Goal: Task Accomplishment & Management: Manage account settings

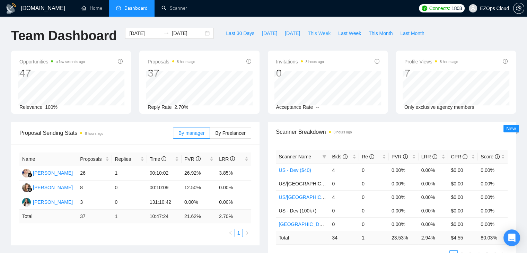
click at [308, 30] on span "This Week" at bounding box center [319, 33] width 23 height 8
type input "[DATE]"
click at [260, 136] on div "Proposal Sending Stats an hour ago By manager By Freelancer Name Proposals Repl…" at bounding box center [135, 183] width 257 height 123
drag, startPoint x: 310, startPoint y: 30, endPoint x: 296, endPoint y: 27, distance: 14.2
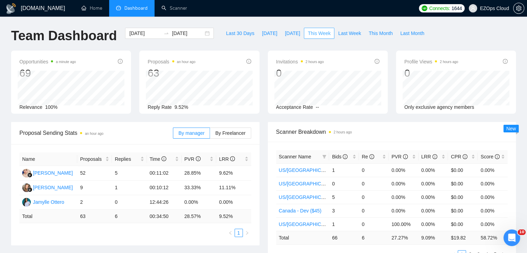
click at [310, 30] on span "This Week" at bounding box center [319, 33] width 23 height 8
click at [323, 155] on icon "filter" at bounding box center [324, 156] width 4 height 3
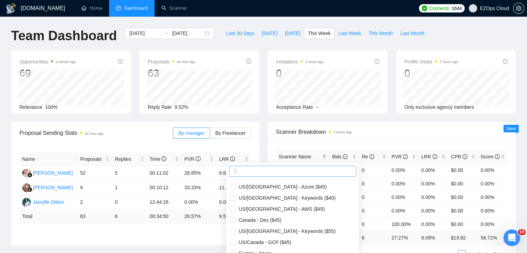
click at [306, 170] on input "text" at bounding box center [295, 171] width 113 height 8
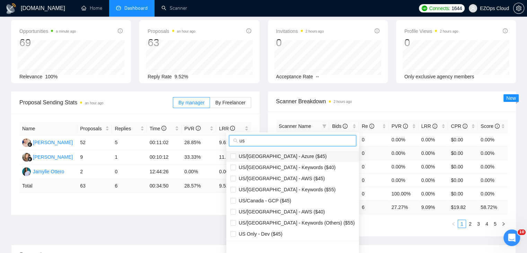
scroll to position [69, 0]
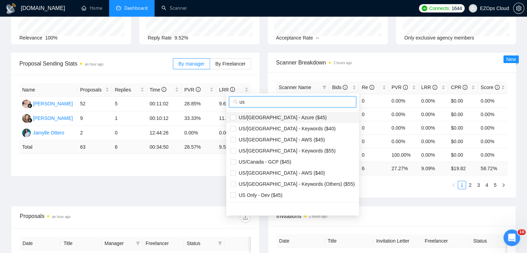
type input "us"
click at [280, 113] on li "US/[GEOGRAPHIC_DATA] - Azure ($45)" at bounding box center [292, 117] width 133 height 11
checkbox input "true"
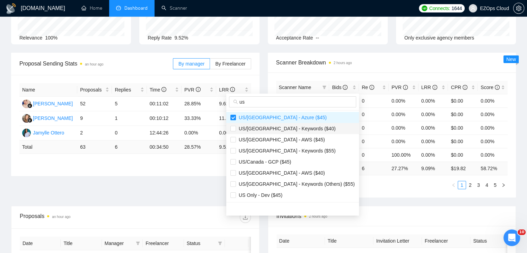
click at [289, 132] on span "US/[GEOGRAPHIC_DATA] - Keywords ($40)" at bounding box center [292, 129] width 124 height 8
checkbox input "true"
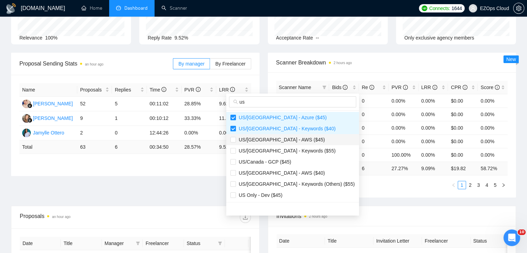
click at [291, 141] on span "US/[GEOGRAPHIC_DATA] - AWS ($45)" at bounding box center [292, 140] width 124 height 8
checkbox input "true"
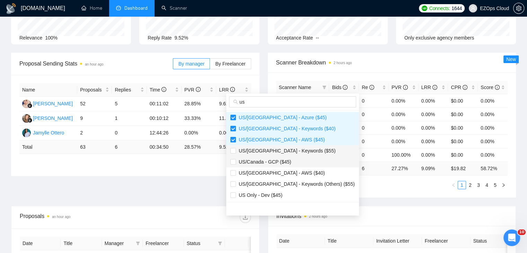
drag, startPoint x: 294, startPoint y: 154, endPoint x: 294, endPoint y: 159, distance: 4.5
click at [294, 154] on li "US/[GEOGRAPHIC_DATA] - Keywords ($55)" at bounding box center [292, 150] width 133 height 11
checkbox input "true"
click at [294, 166] on li "US/Canada - GCP ($45)" at bounding box center [292, 161] width 133 height 11
checkbox input "true"
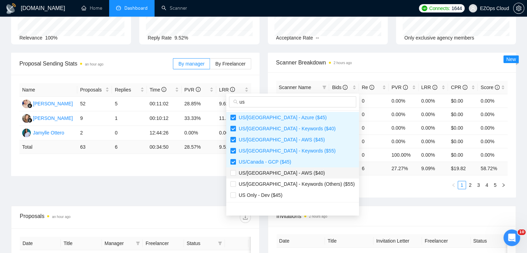
click at [293, 176] on li "US/[GEOGRAPHIC_DATA] - AWS ($40)" at bounding box center [292, 172] width 133 height 11
checkbox input "true"
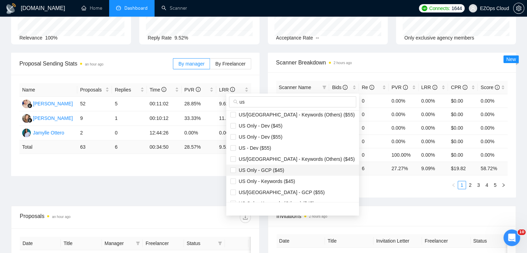
click at [285, 167] on span "US Only - GCP ($45)" at bounding box center [292, 170] width 124 height 8
checkbox input "true"
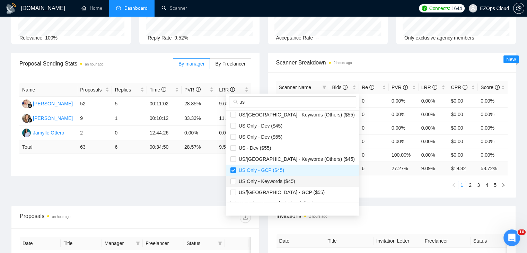
click at [289, 179] on span "US Only - Keywords ($45)" at bounding box center [265, 181] width 59 height 6
checkbox input "true"
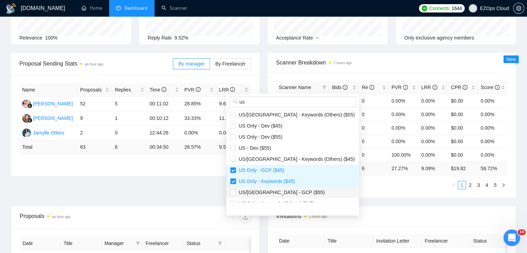
click at [294, 193] on span "US/[GEOGRAPHIC_DATA] - GCP ($55)" at bounding box center [292, 192] width 124 height 8
checkbox input "true"
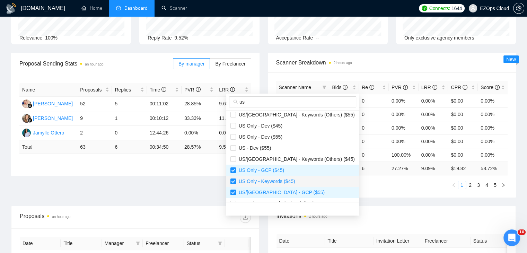
scroll to position [104, 0]
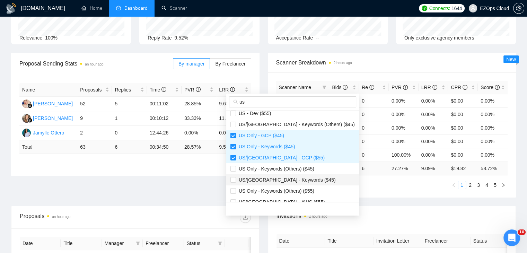
click at [294, 178] on span "US/[GEOGRAPHIC_DATA] - Keywords ($45)" at bounding box center [286, 180] width 100 height 6
checkbox input "true"
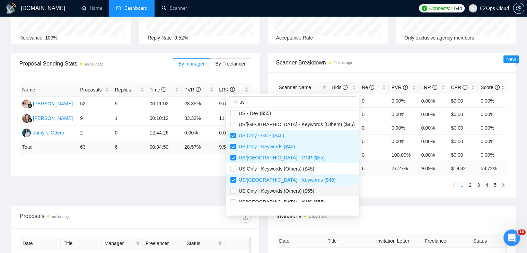
scroll to position [122, 0]
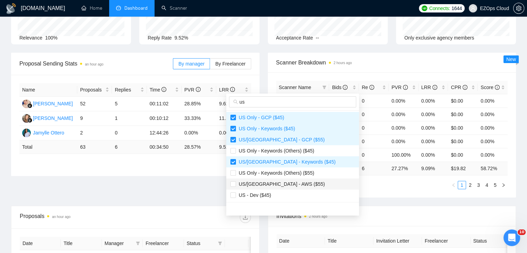
click at [293, 182] on span "US/[GEOGRAPHIC_DATA] - AWS ($55)" at bounding box center [292, 184] width 124 height 8
checkbox input "true"
click at [387, 188] on ul "1 2 3 4 5" at bounding box center [392, 185] width 232 height 8
